Goal: Task Accomplishment & Management: Manage account settings

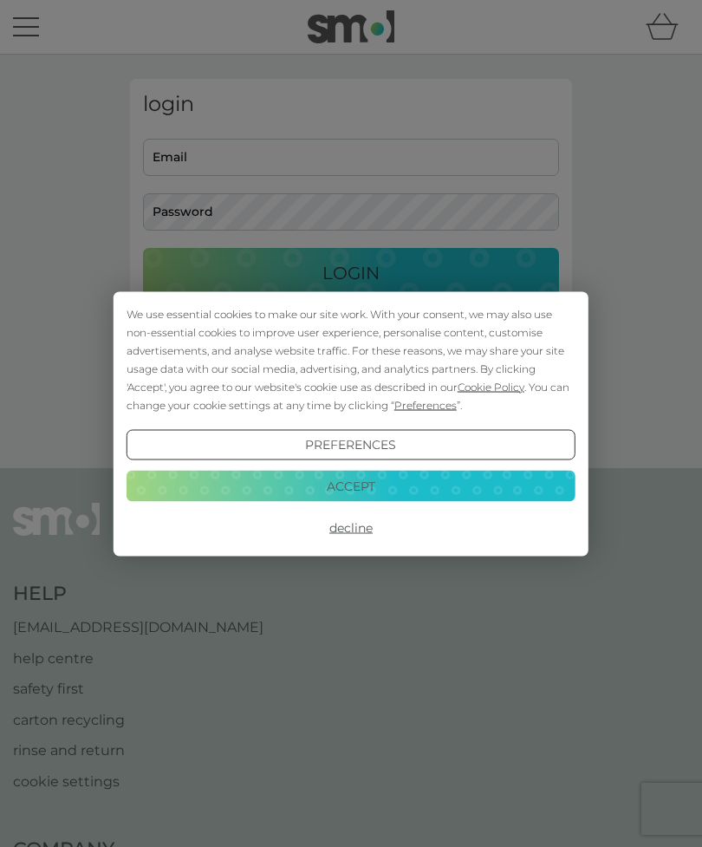
click at [364, 538] on button "Decline" at bounding box center [351, 527] width 449 height 31
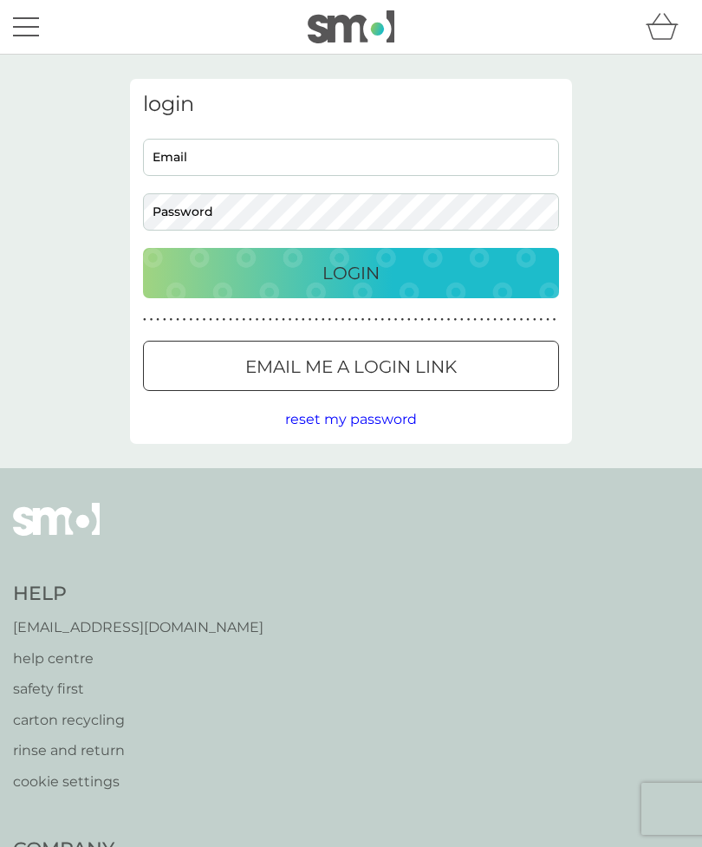
click at [262, 163] on input "Email" at bounding box center [351, 157] width 416 height 37
click at [298, 153] on input "Email" at bounding box center [351, 157] width 416 height 37
type input "chris.metcalfe131@googlemail.com"
click at [351, 272] on button "Login" at bounding box center [351, 273] width 416 height 50
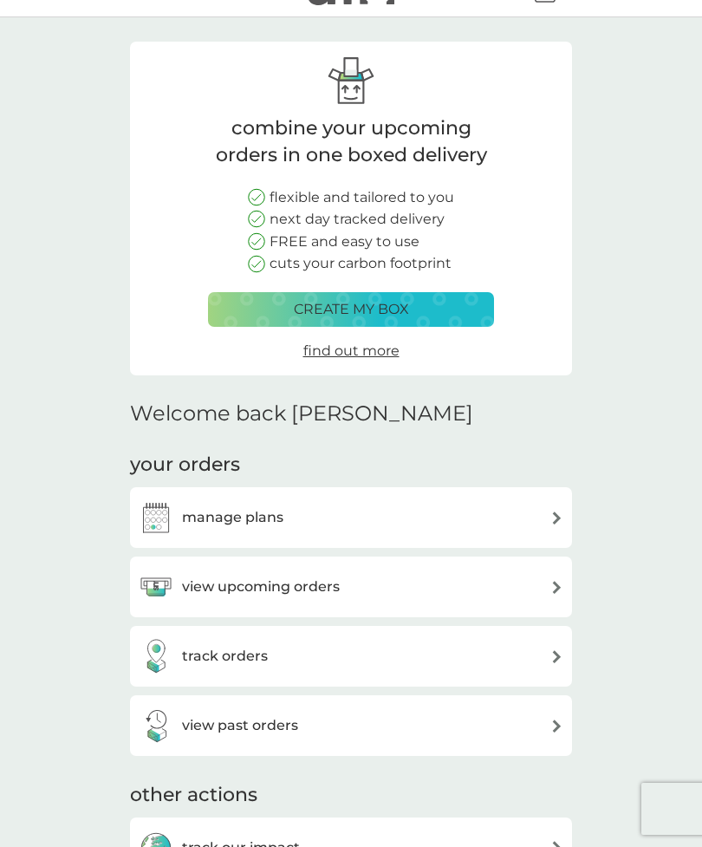
scroll to position [36, 0]
click at [551, 588] on img at bounding box center [556, 588] width 13 height 13
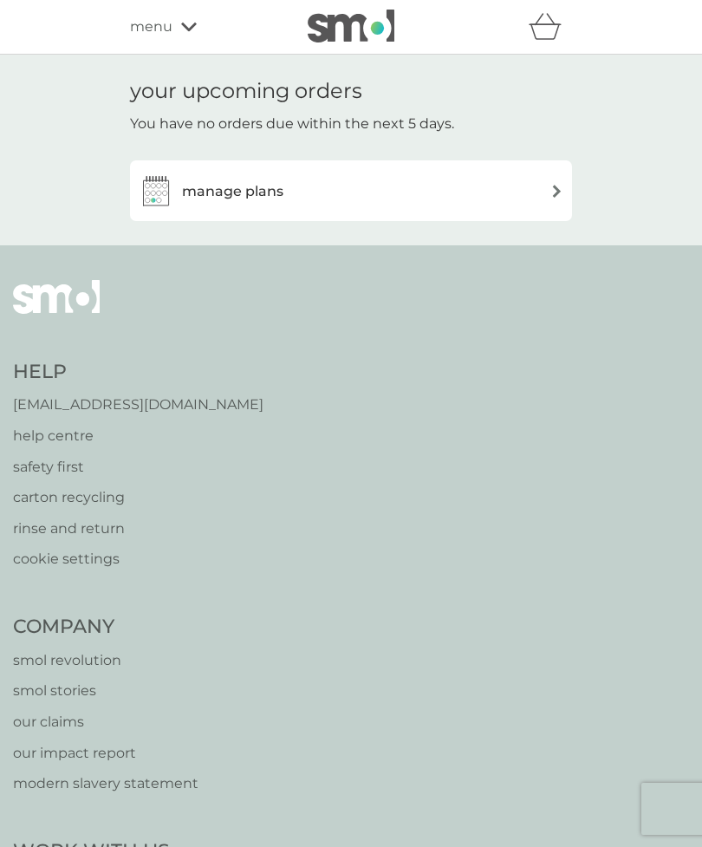
click at [556, 194] on img at bounding box center [556, 191] width 13 height 13
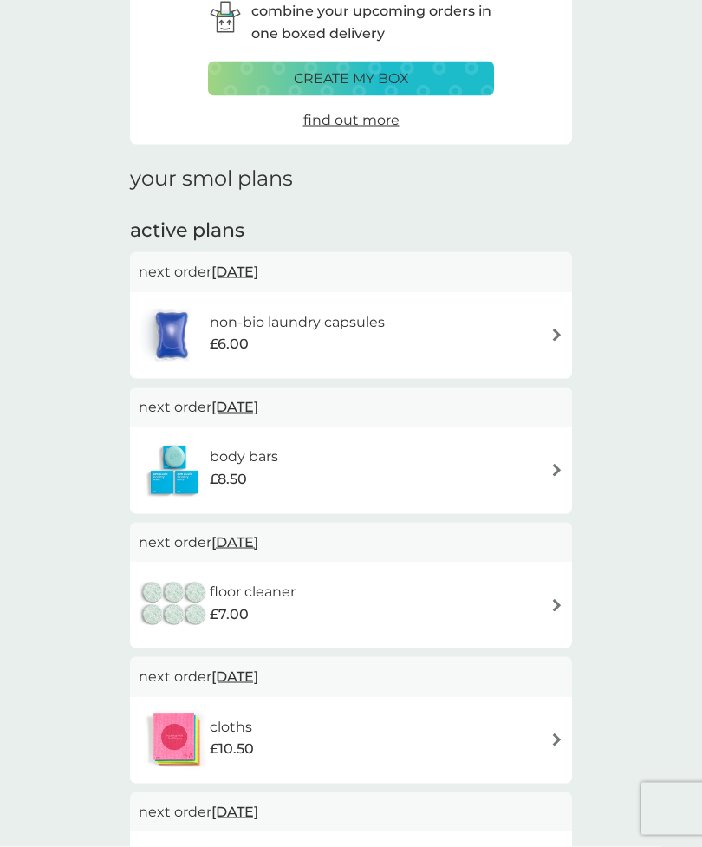
scroll to position [94, 0]
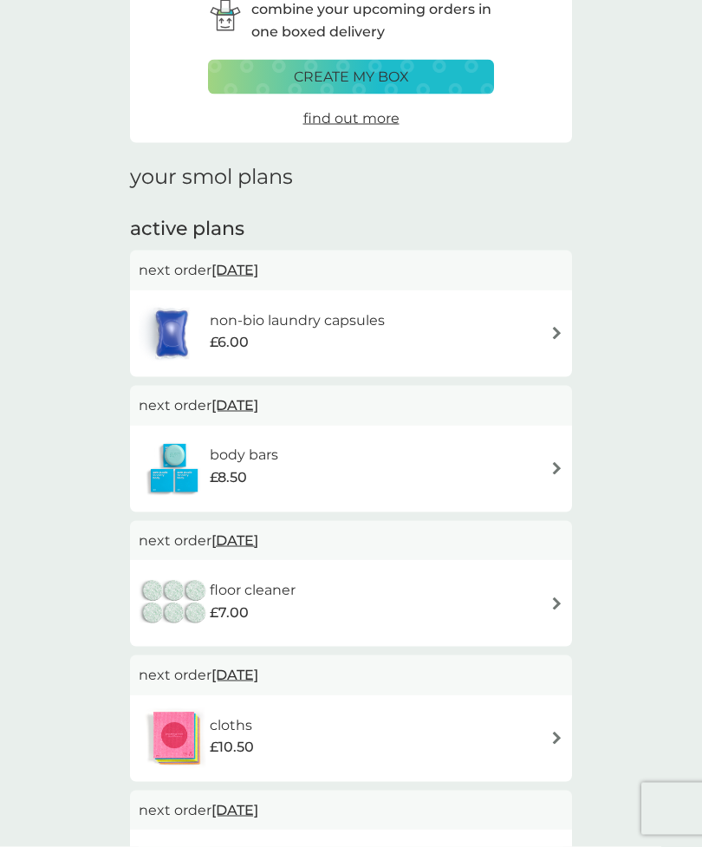
click at [541, 470] on div "body bars £8.50" at bounding box center [351, 469] width 425 height 61
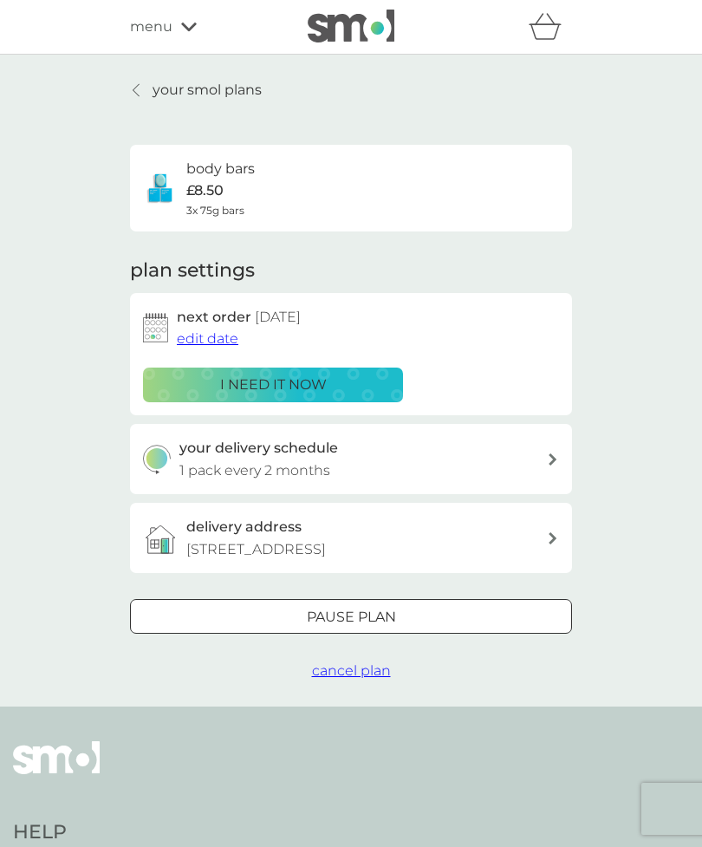
click at [607, 324] on div "your smol plans body bars £8.50 3x 75g bars plan settings next order [DATE] edi…" at bounding box center [351, 381] width 702 height 652
click at [146, 82] on link "your smol plans" at bounding box center [196, 90] width 132 height 23
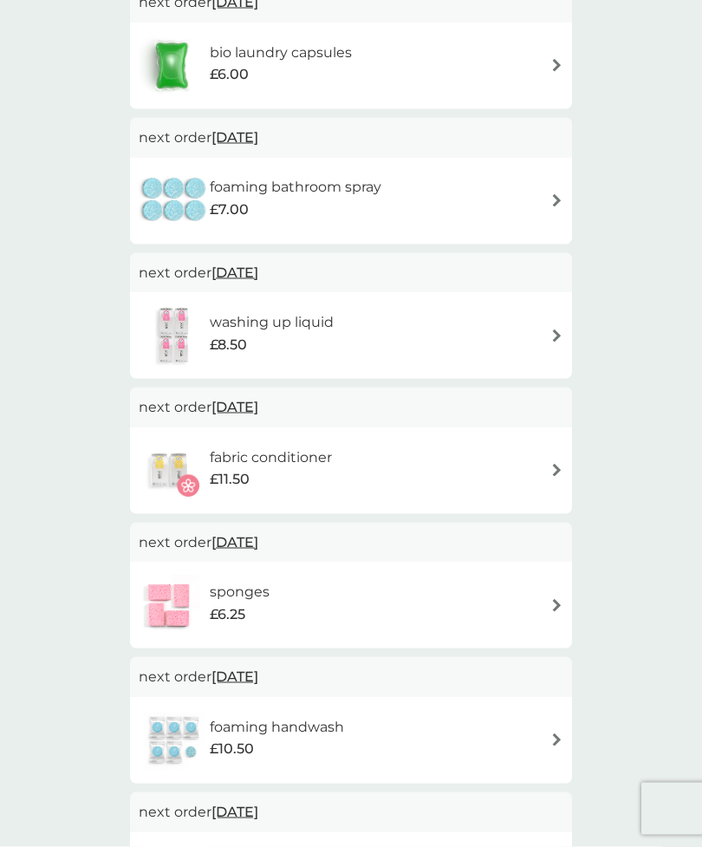
scroll to position [1063, 0]
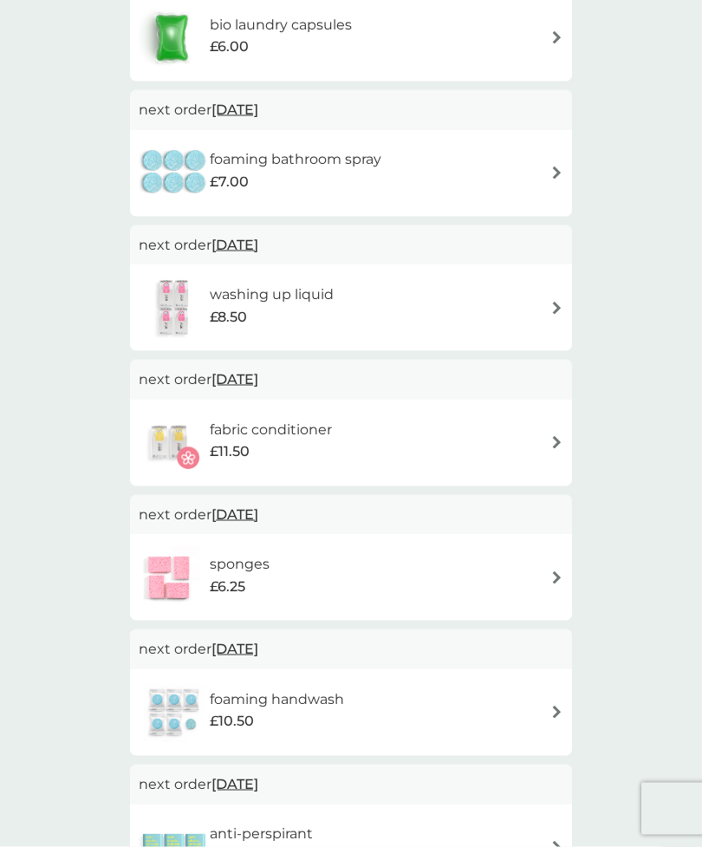
click at [556, 436] on img at bounding box center [556, 442] width 13 height 13
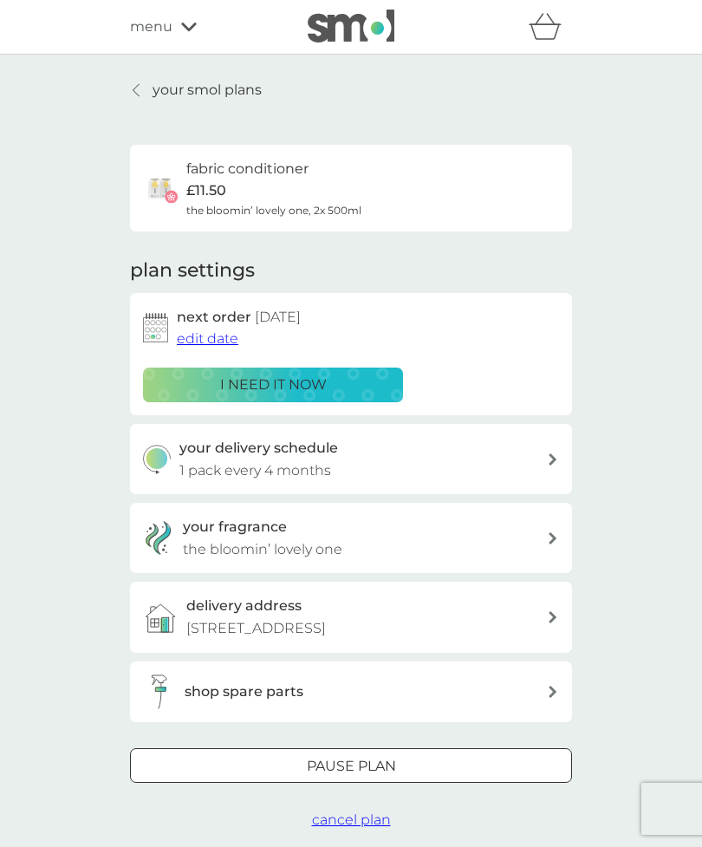
click at [543, 459] on div "your delivery schedule 1 pack every 4 months" at bounding box center [363, 459] width 368 height 44
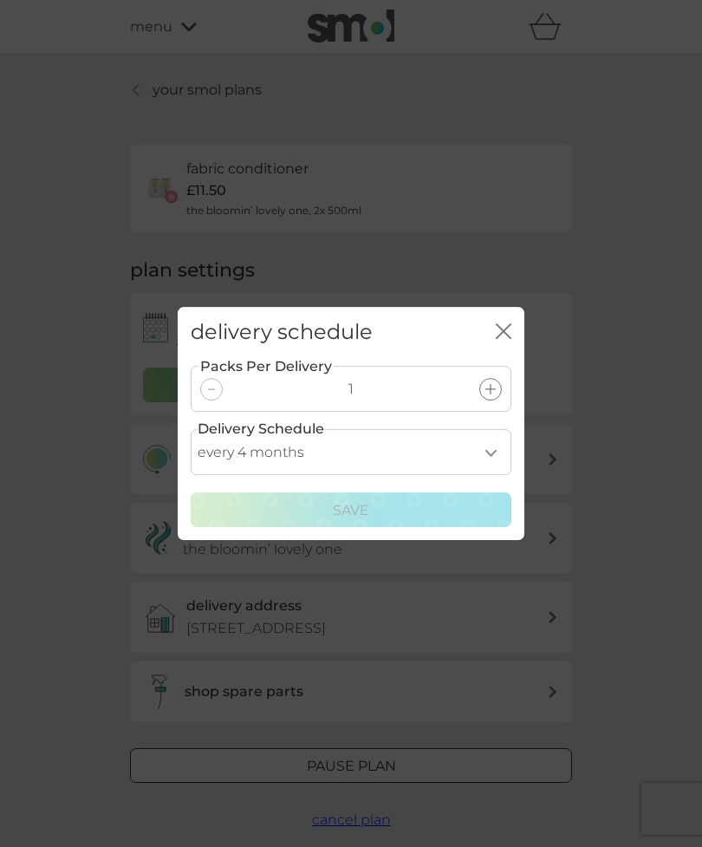
click at [493, 475] on select "every 1 month every 2 months every 3 months every 4 months every 5 months every…" at bounding box center [351, 452] width 321 height 46
select select "6"
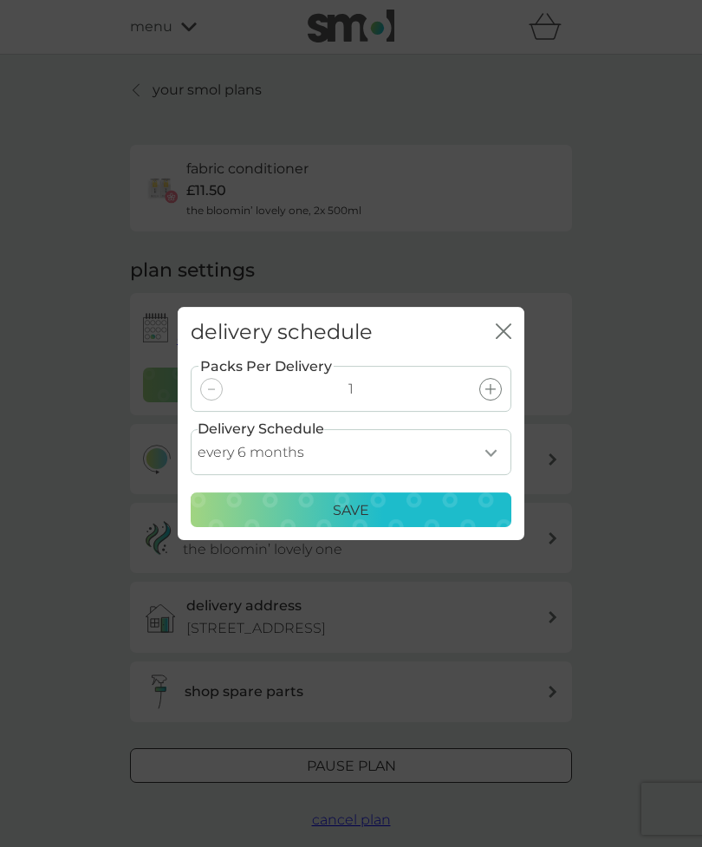
click at [371, 522] on div "Save" at bounding box center [351, 510] width 298 height 23
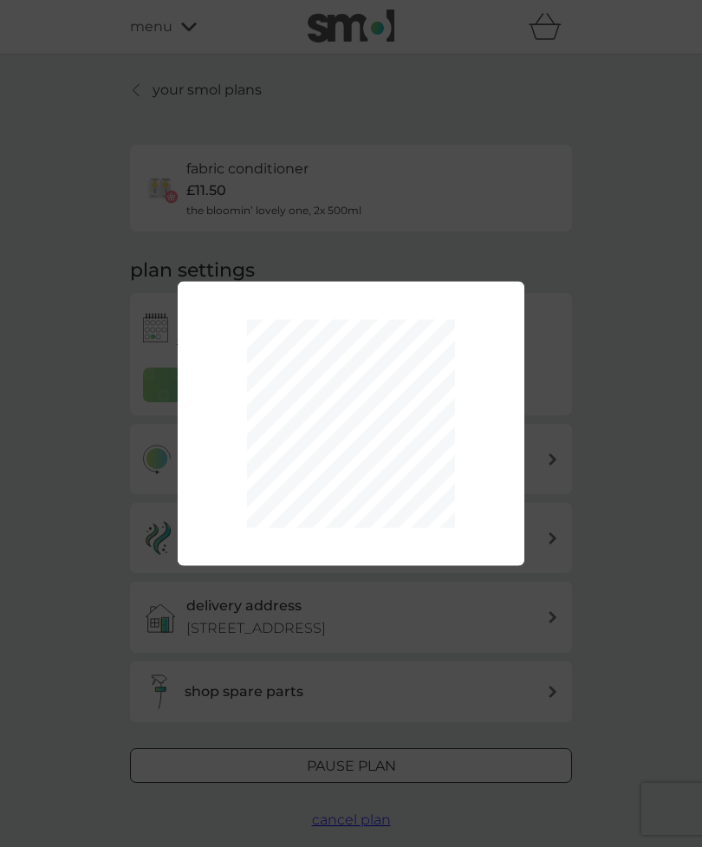
click at [625, 506] on div "Packs Per Delivery 1 Delivery Schedule every 1 month every 2 months every 3 mon…" at bounding box center [351, 423] width 702 height 847
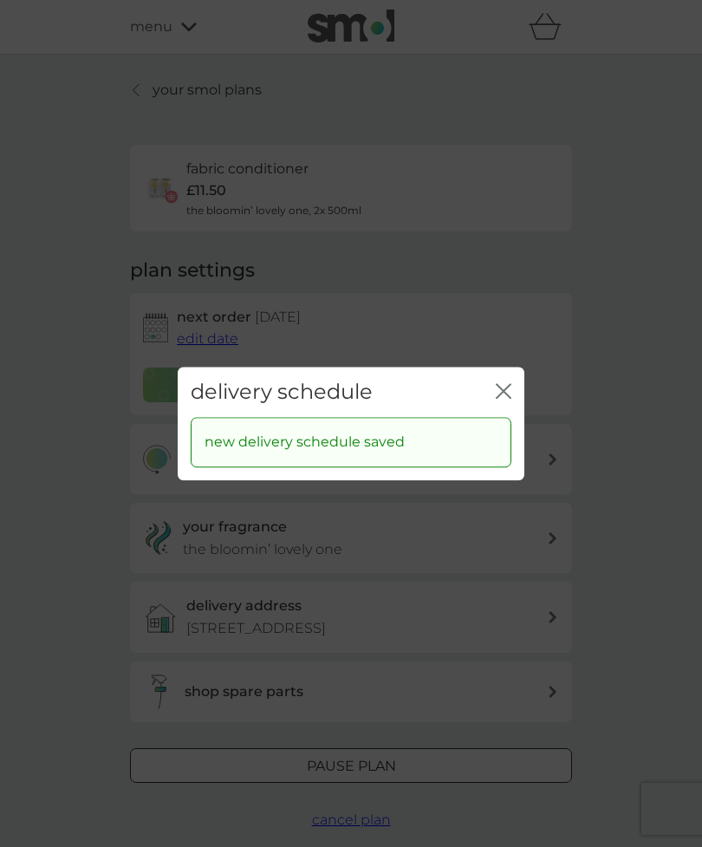
click at [500, 399] on icon "close" at bounding box center [504, 391] width 16 height 16
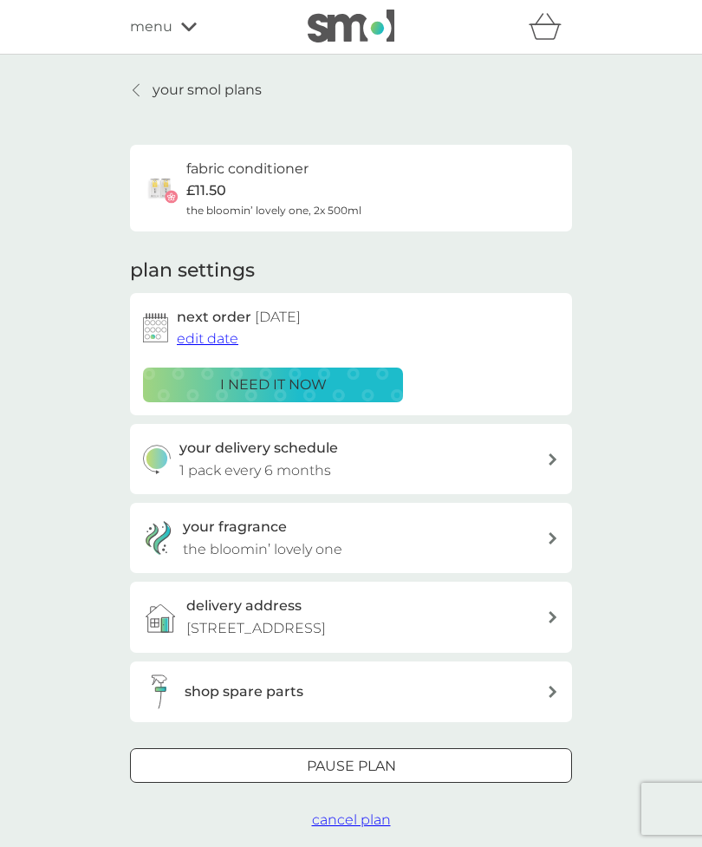
click at [133, 88] on icon at bounding box center [136, 90] width 7 height 14
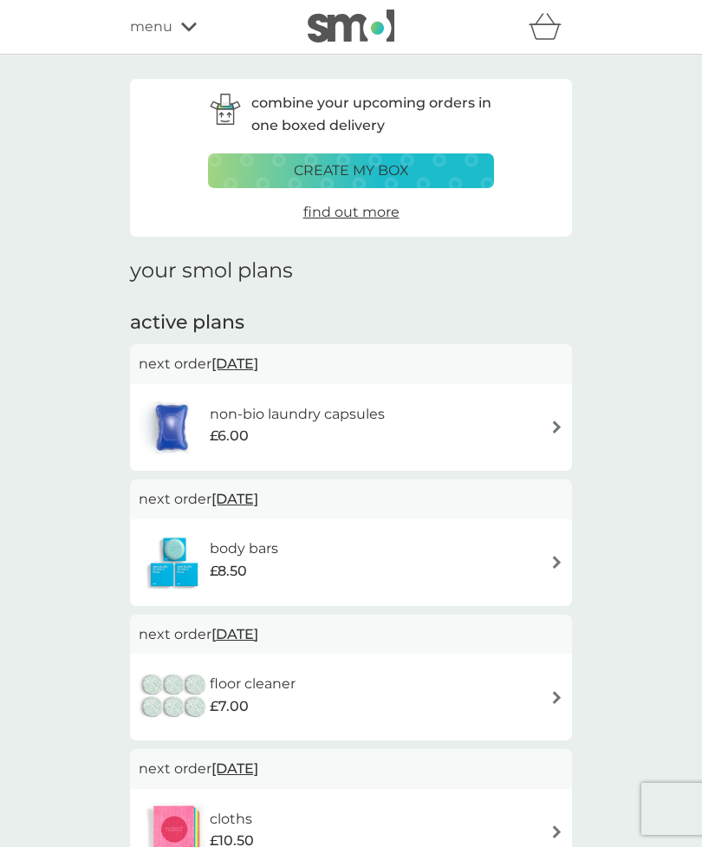
click at [553, 439] on div "non-bio laundry capsules £6.00" at bounding box center [351, 427] width 425 height 61
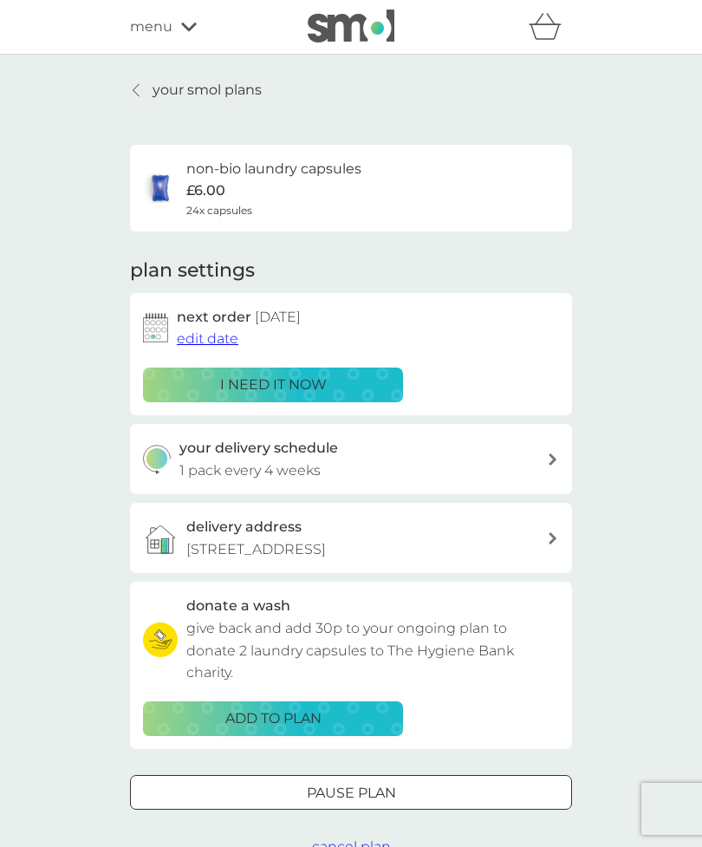
click at [553, 457] on icon at bounding box center [553, 459] width 8 height 12
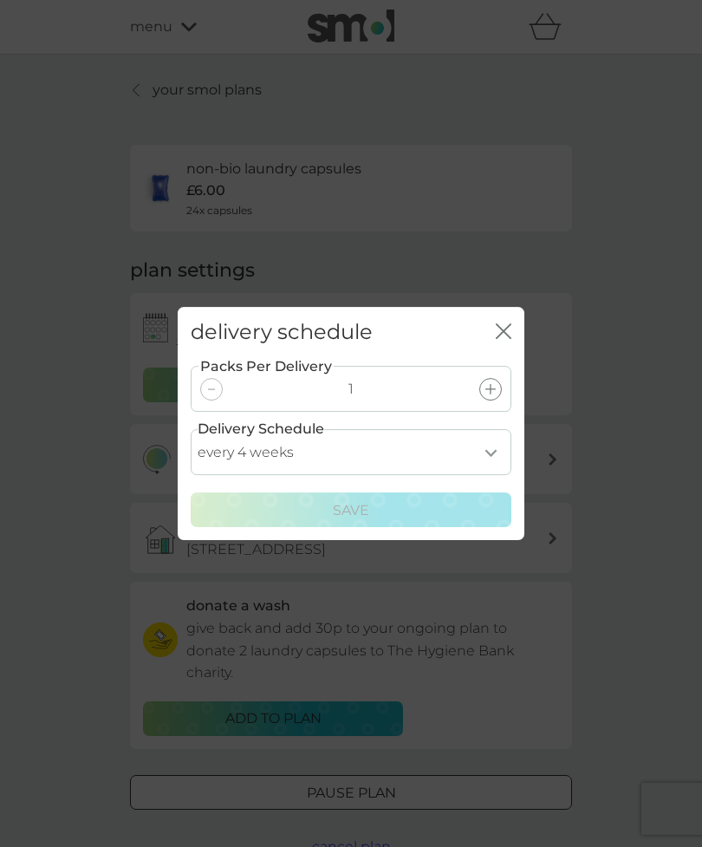
click at [498, 458] on select "every 1 week every 2 weeks every 3 weeks every 4 weeks every 5 weeks every 6 we…" at bounding box center [351, 452] width 321 height 46
select select "35"
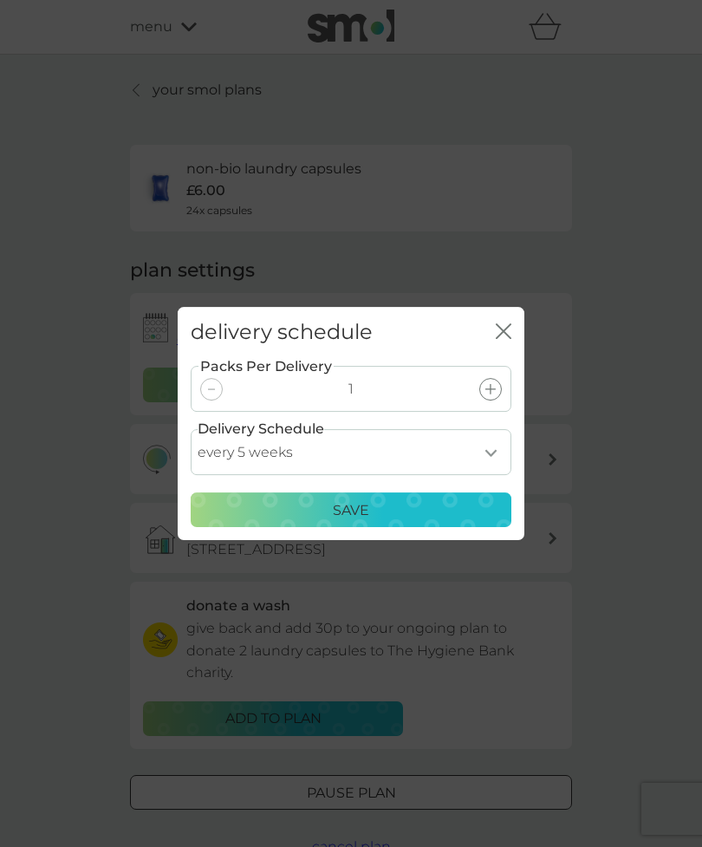
click at [409, 504] on div "Save" at bounding box center [351, 510] width 298 height 23
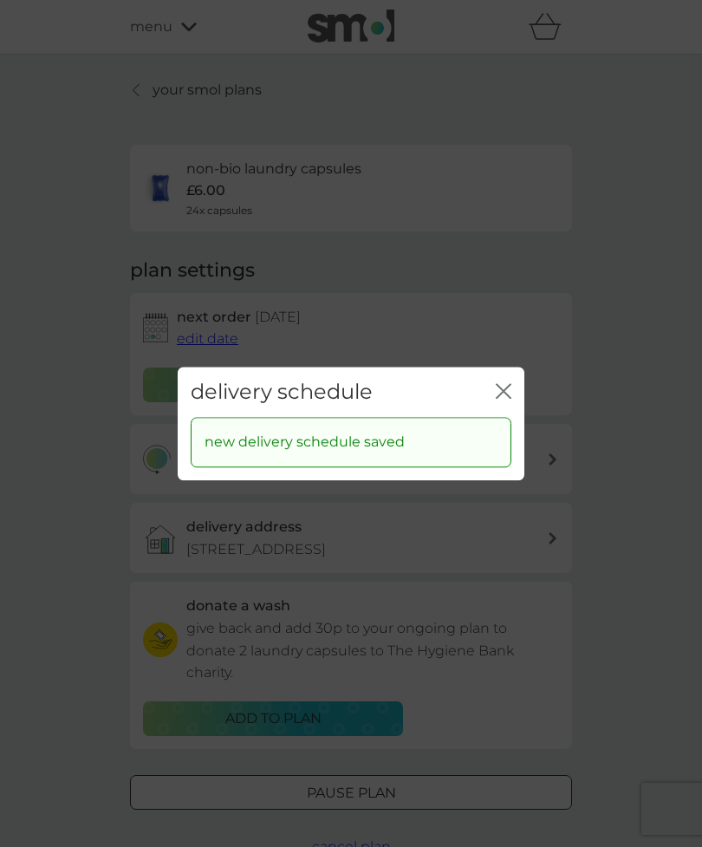
click at [499, 406] on div "delivery schedule close" at bounding box center [351, 392] width 347 height 51
click at [498, 389] on icon "close" at bounding box center [504, 391] width 16 height 16
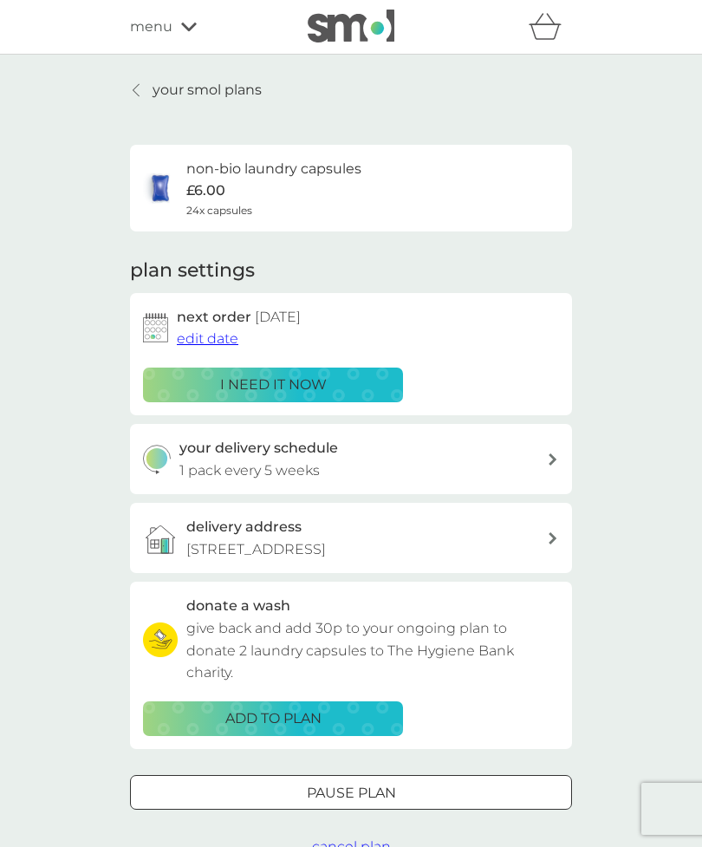
click at [132, 100] on link "your smol plans" at bounding box center [196, 90] width 132 height 23
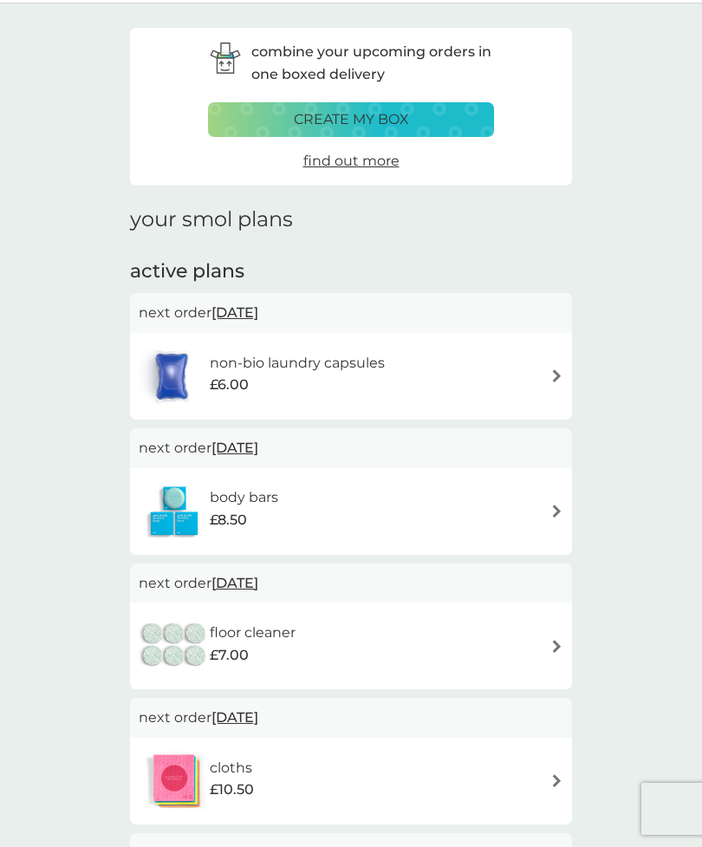
scroll to position [52, 0]
click at [552, 511] on img at bounding box center [556, 510] width 13 height 13
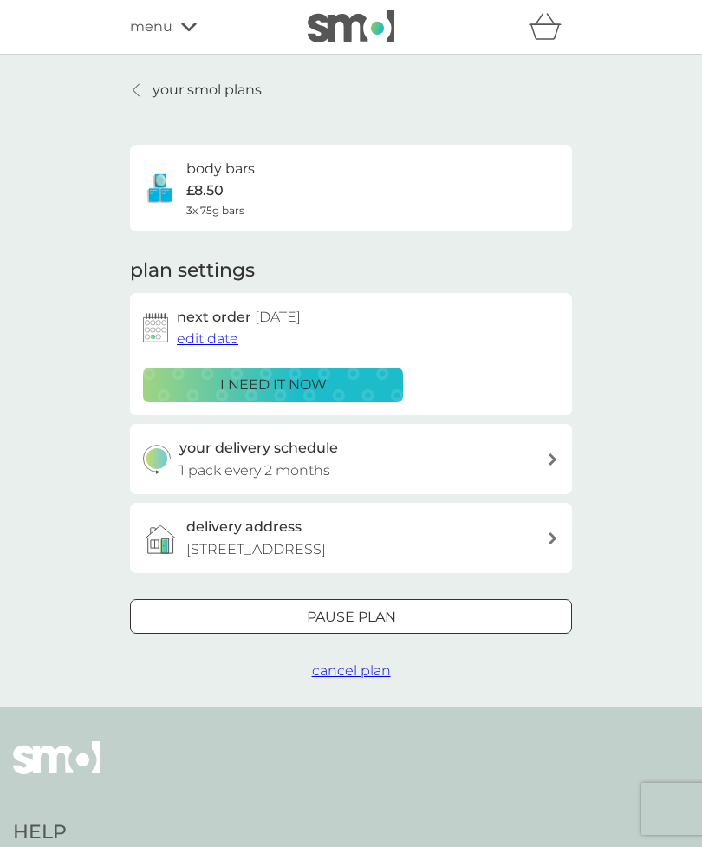
click at [139, 94] on icon at bounding box center [136, 90] width 7 height 14
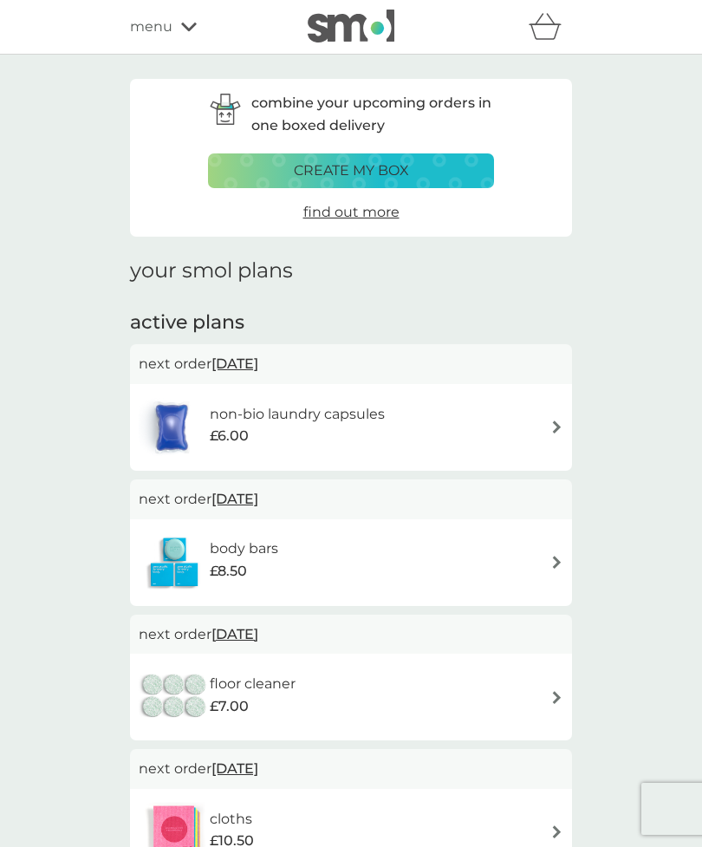
scroll to position [52, 0]
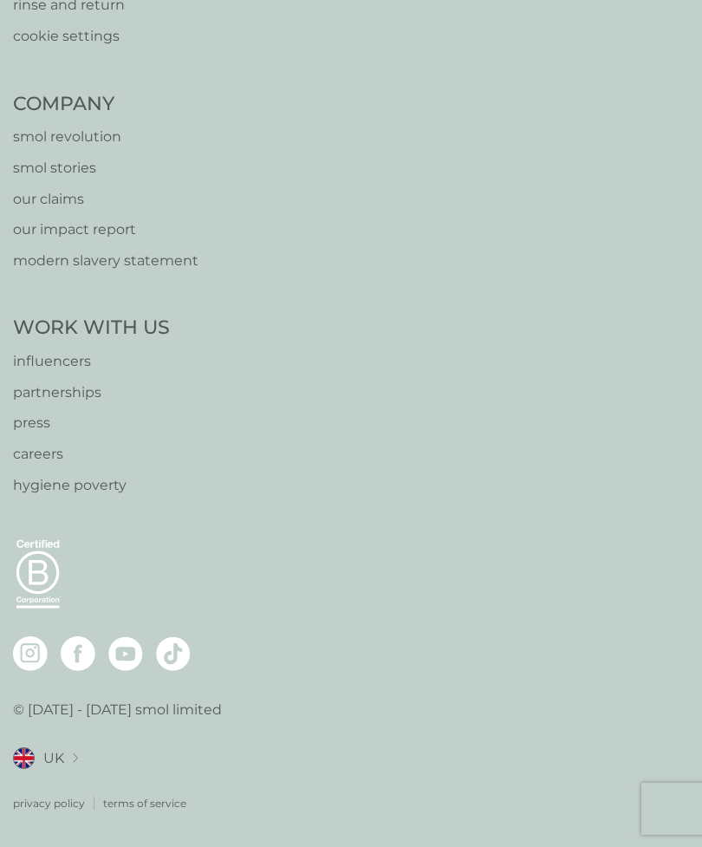
scroll to position [55, 0]
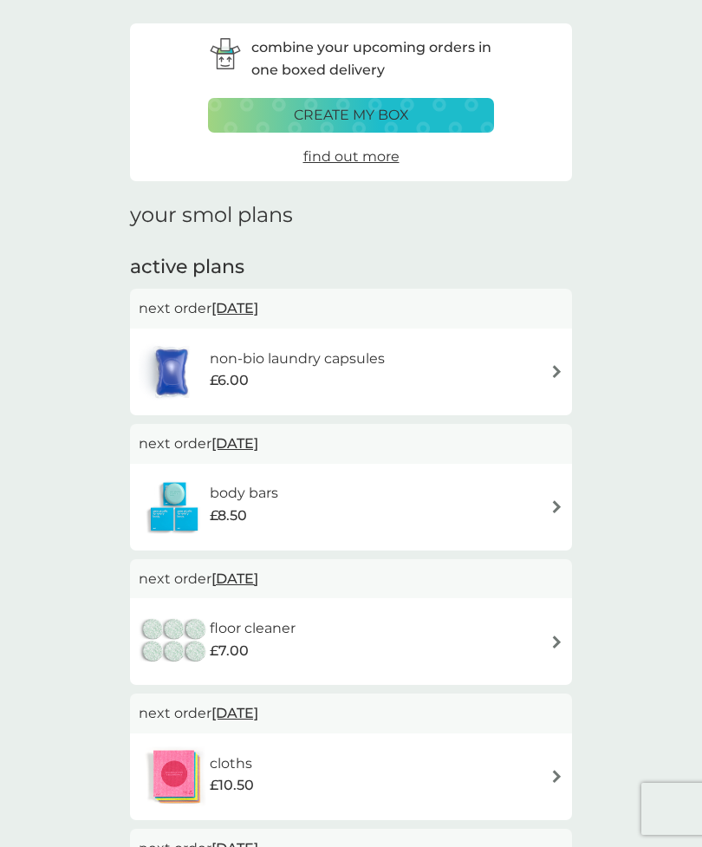
scroll to position [150, 0]
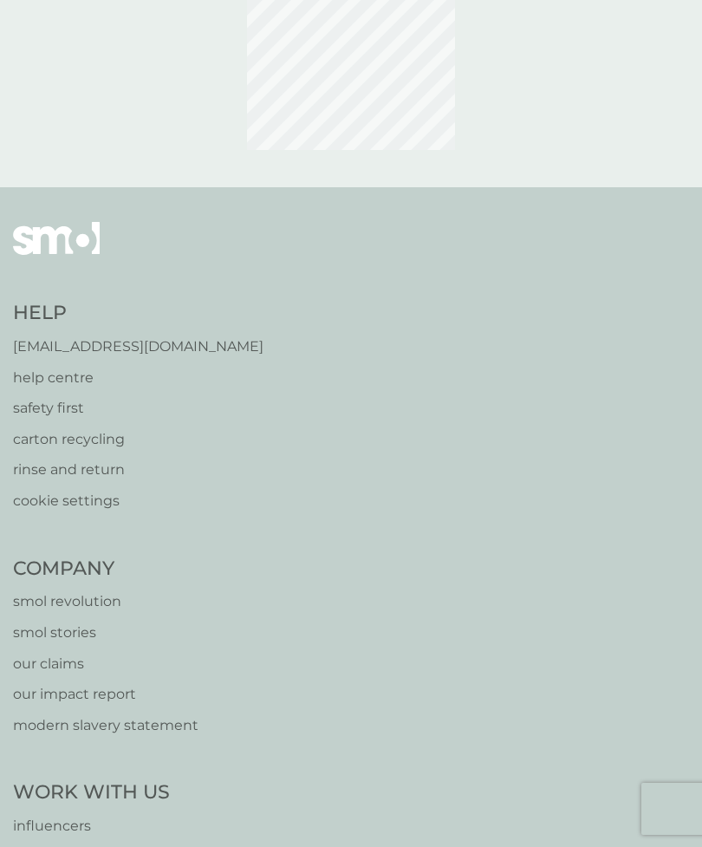
scroll to position [55, 0]
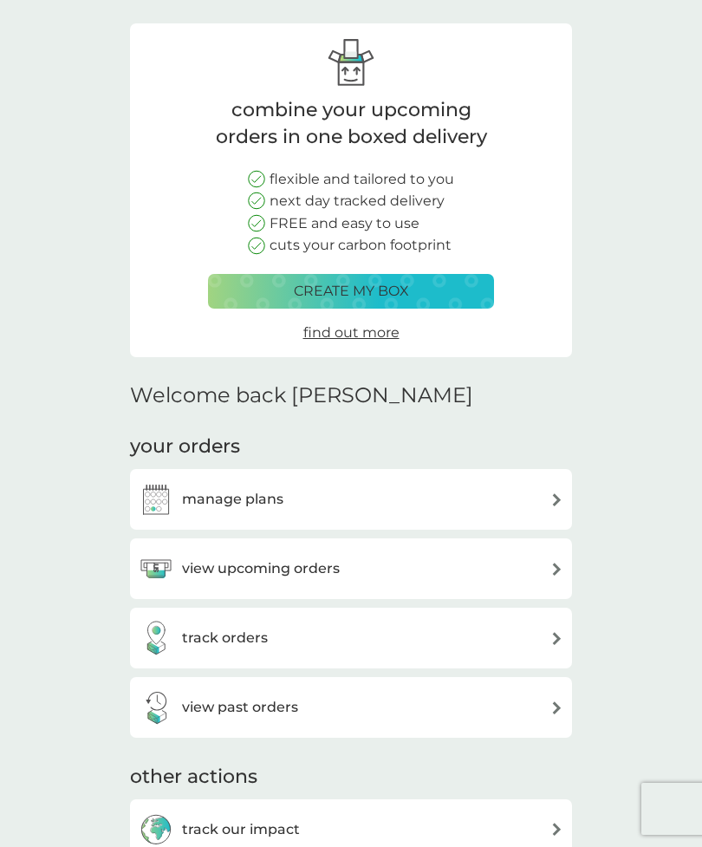
scroll to position [92, 0]
